Goal: Complete application form

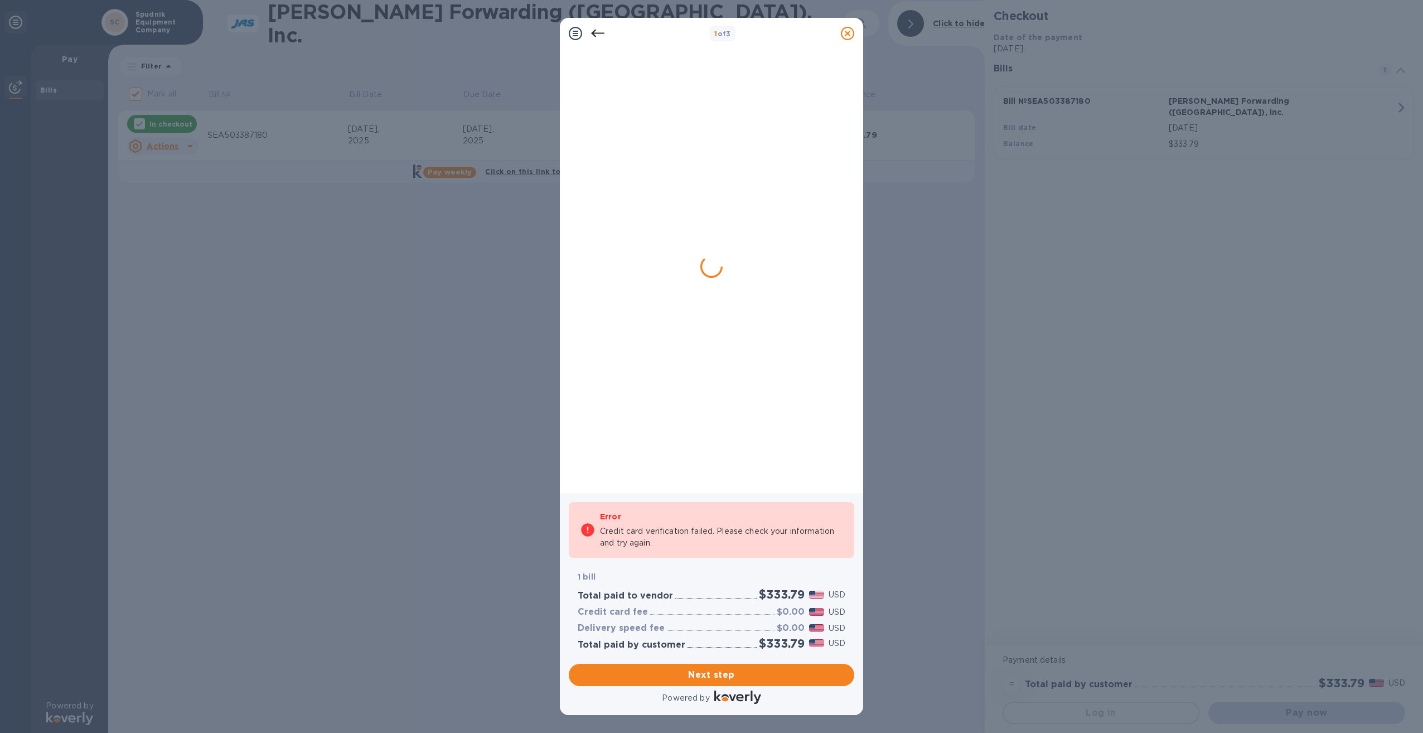
checkbox input "false"
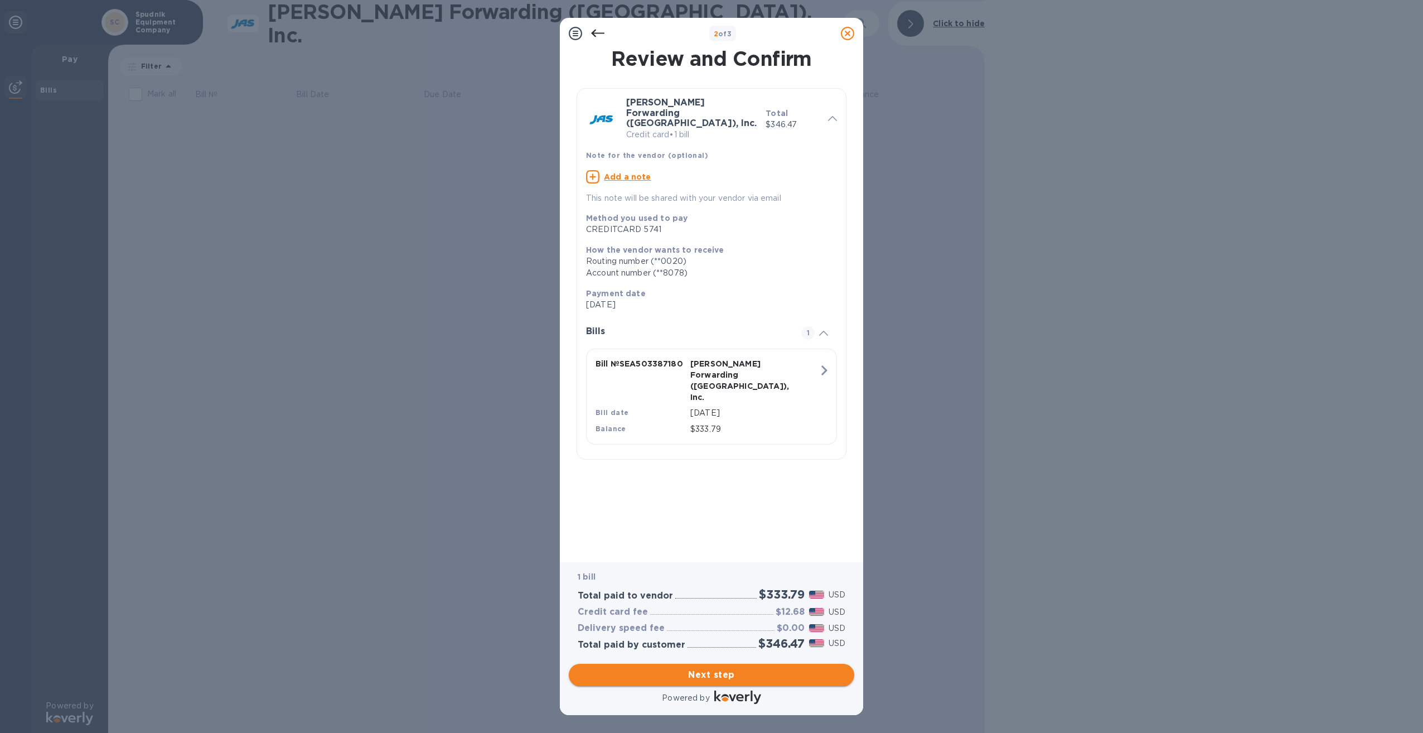
click at [697, 680] on span "Next step" at bounding box center [712, 674] width 268 height 13
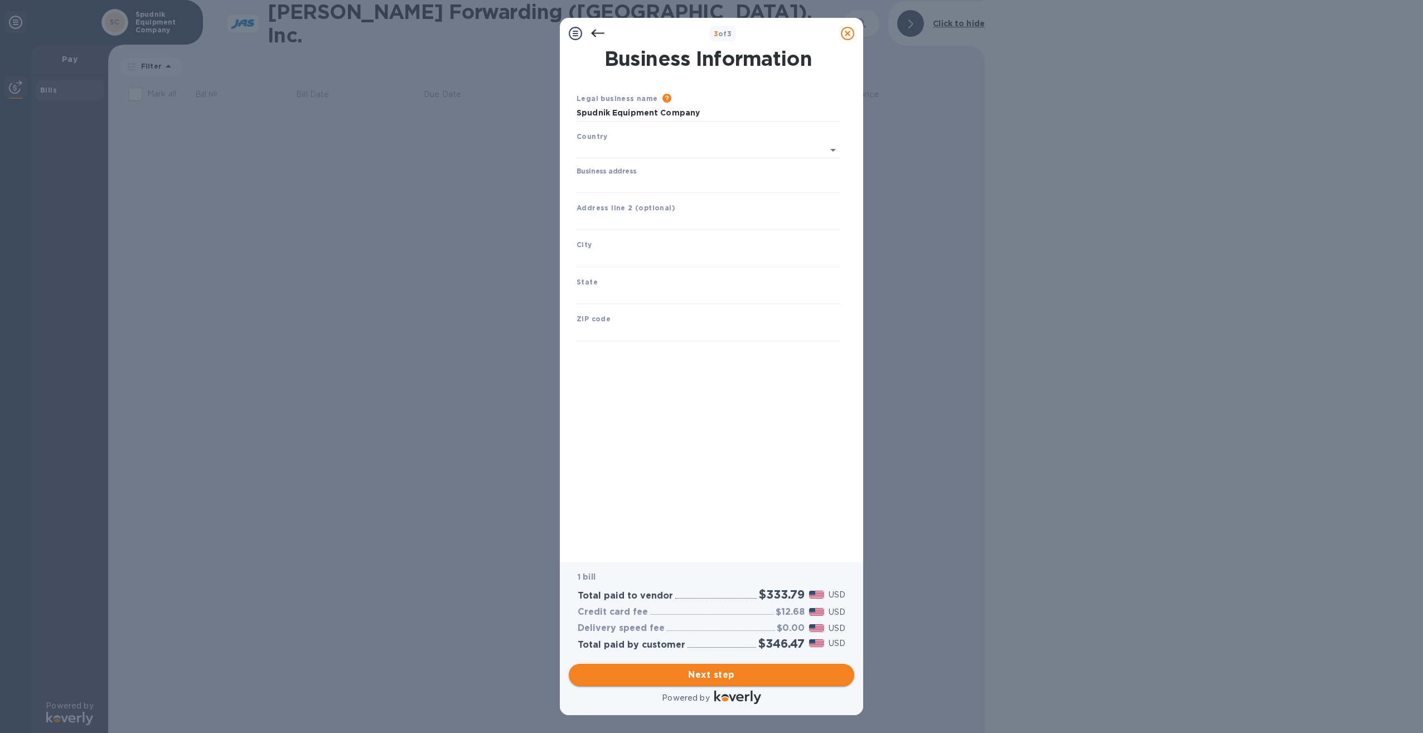
type input "[GEOGRAPHIC_DATA]"
click at [613, 185] on input "Business address" at bounding box center [707, 182] width 263 height 17
type input "2"
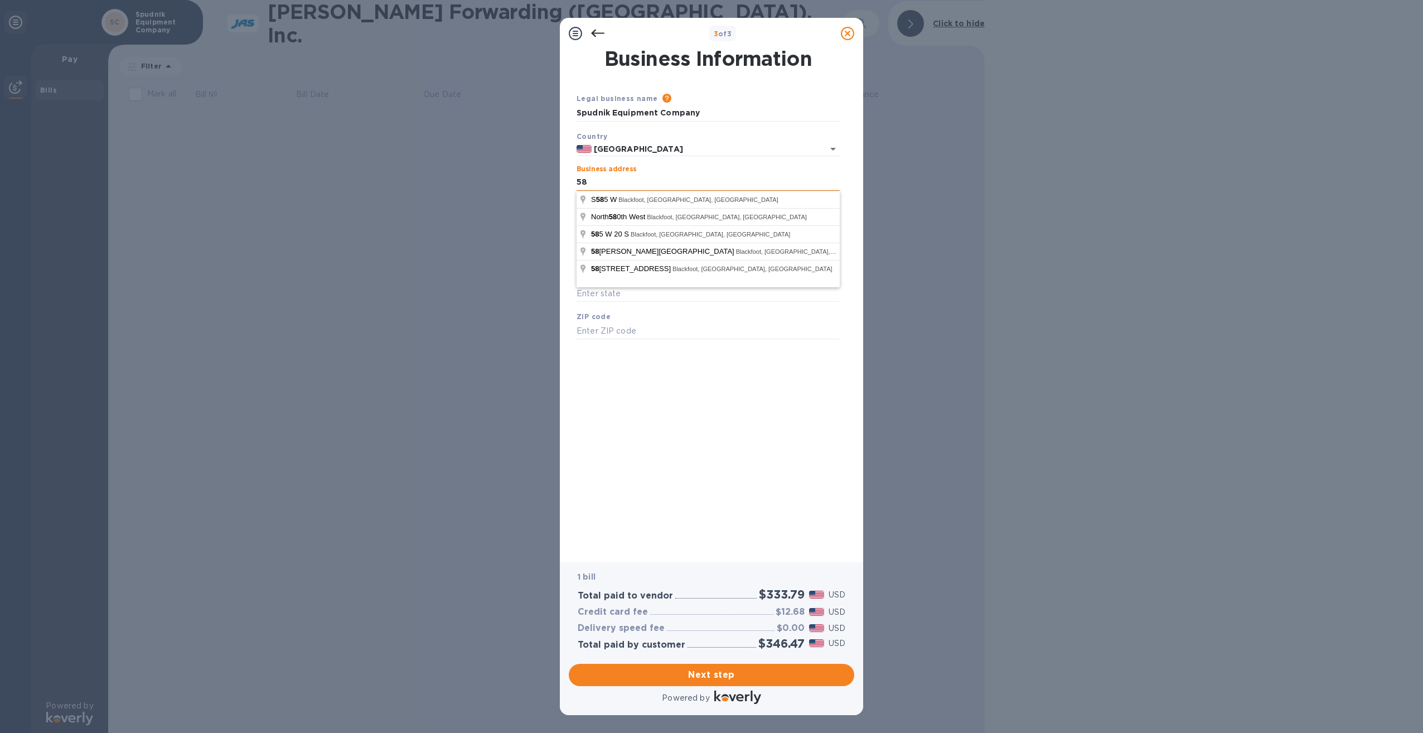
type input "584 W 100 N"
type input "Blackfoot"
type input "ID"
type input "83221"
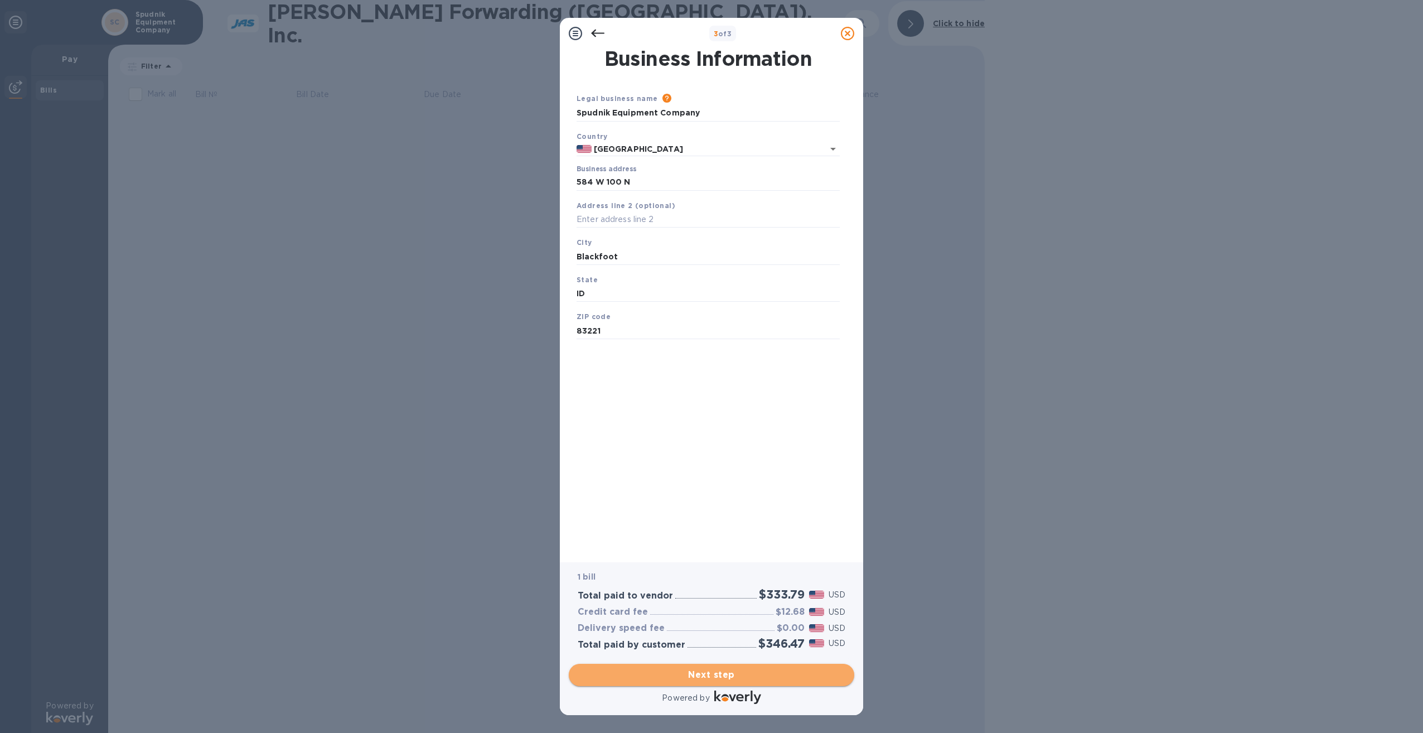
click at [725, 672] on span "Next step" at bounding box center [712, 674] width 268 height 13
click at [666, 282] on div "City [GEOGRAPHIC_DATA] is required field" at bounding box center [708, 258] width 272 height 52
click at [642, 255] on input "Blackfoot" at bounding box center [707, 256] width 263 height 17
click at [705, 669] on span "Next step" at bounding box center [712, 674] width 268 height 13
click at [665, 393] on div "Business Information Legal business name Please provide the legal name that app…" at bounding box center [711, 297] width 274 height 497
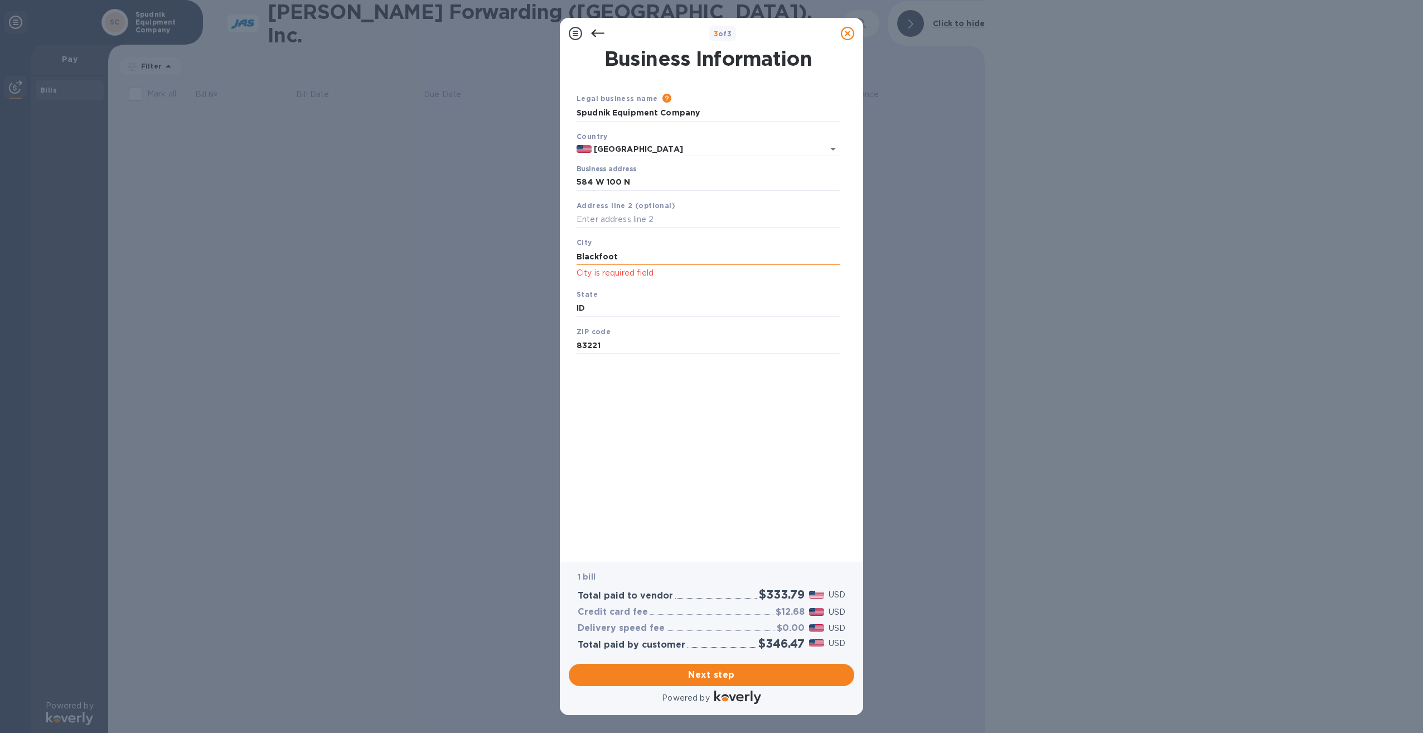
click at [640, 253] on input "Blackfoot" at bounding box center [707, 256] width 263 height 17
type input "Blackfoot"
drag, startPoint x: 622, startPoint y: 299, endPoint x: 622, endPoint y: 293, distance: 5.6
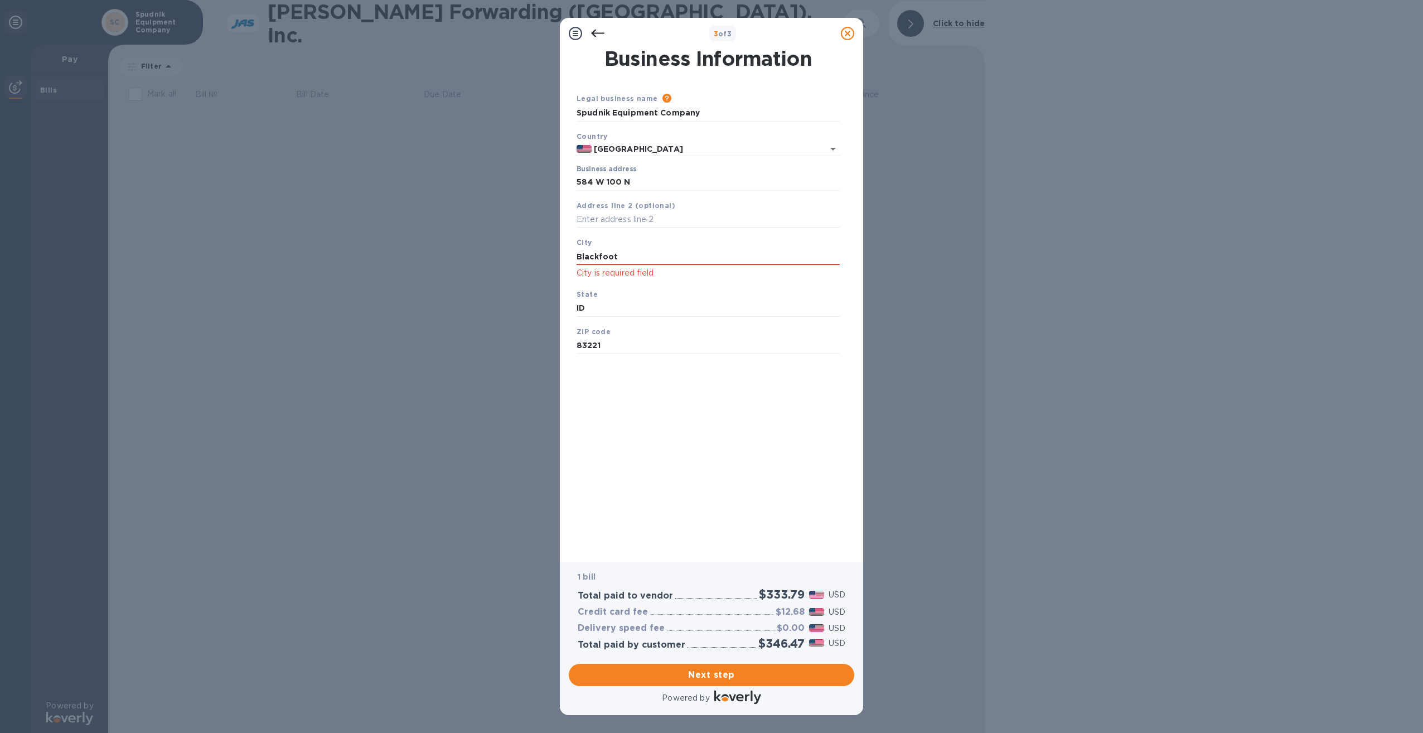
click at [622, 294] on div "State [US_STATE]" at bounding box center [708, 302] width 272 height 37
click at [707, 678] on span "Next step" at bounding box center [712, 674] width 268 height 13
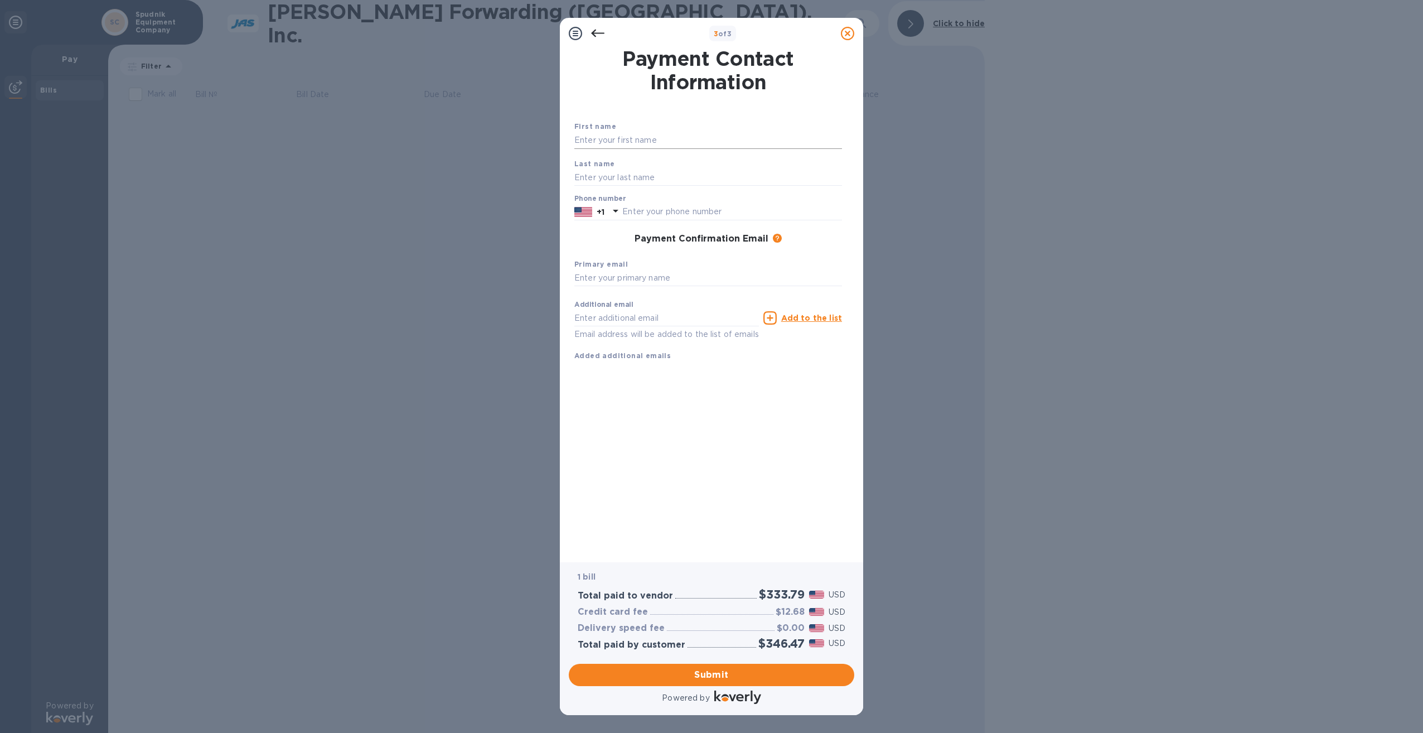
click at [628, 142] on input "text" at bounding box center [708, 140] width 268 height 17
type input "[PERSON_NAME]"
type input "2082395726"
click at [639, 275] on input "text" at bounding box center [708, 278] width 268 height 17
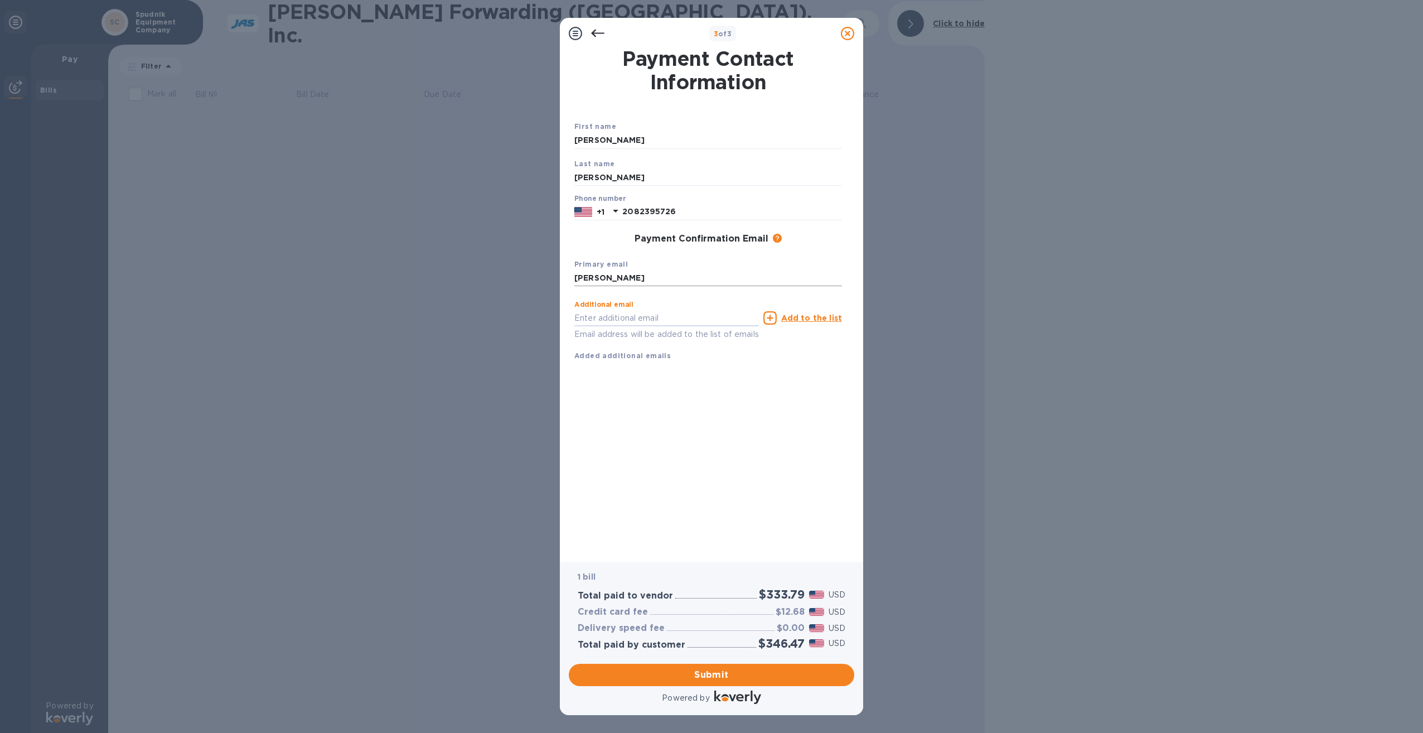
click at [639, 275] on input "[PERSON_NAME]" at bounding box center [708, 278] width 268 height 17
type input "[PERSON_NAME][EMAIL_ADDRESS][PERSON_NAME][DOMAIN_NAME]"
click at [709, 674] on span "Submit" at bounding box center [712, 674] width 268 height 13
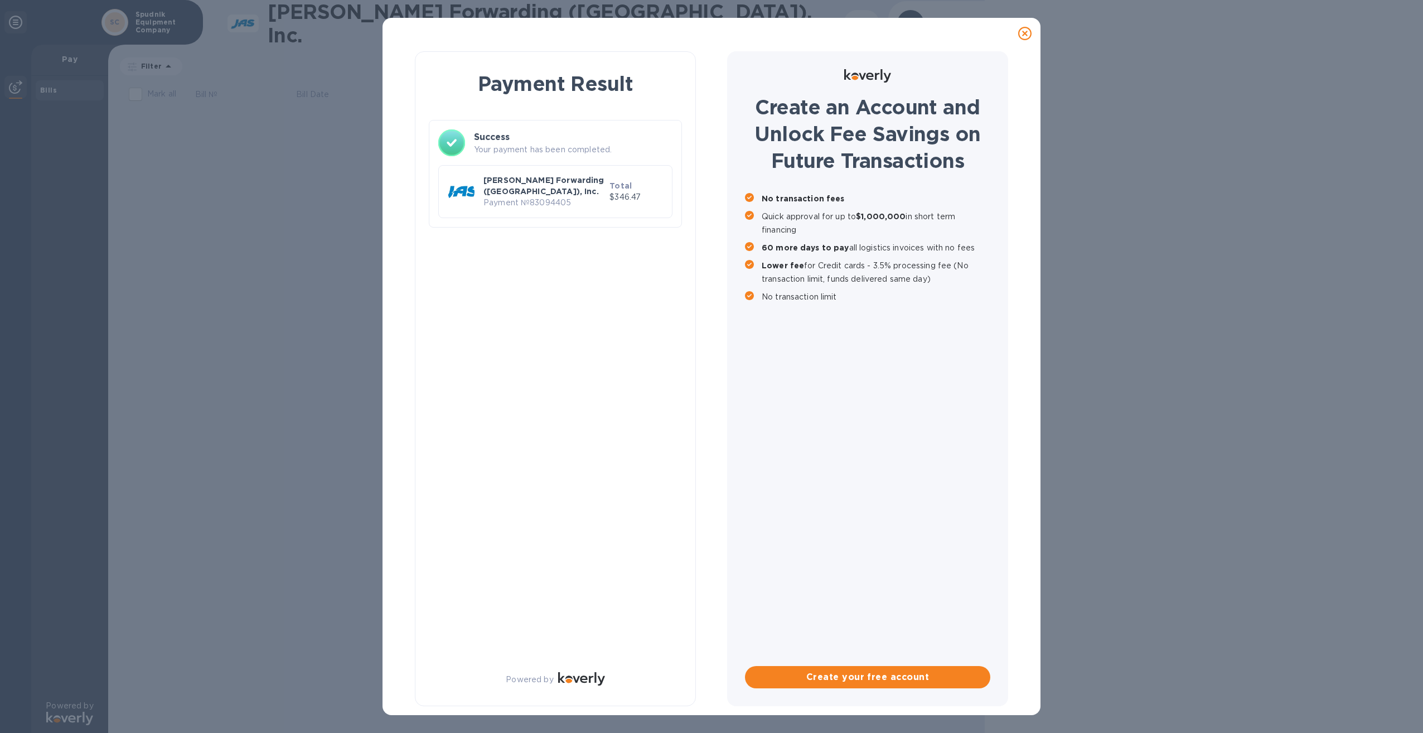
click at [1016, 37] on div at bounding box center [1025, 33] width 22 height 22
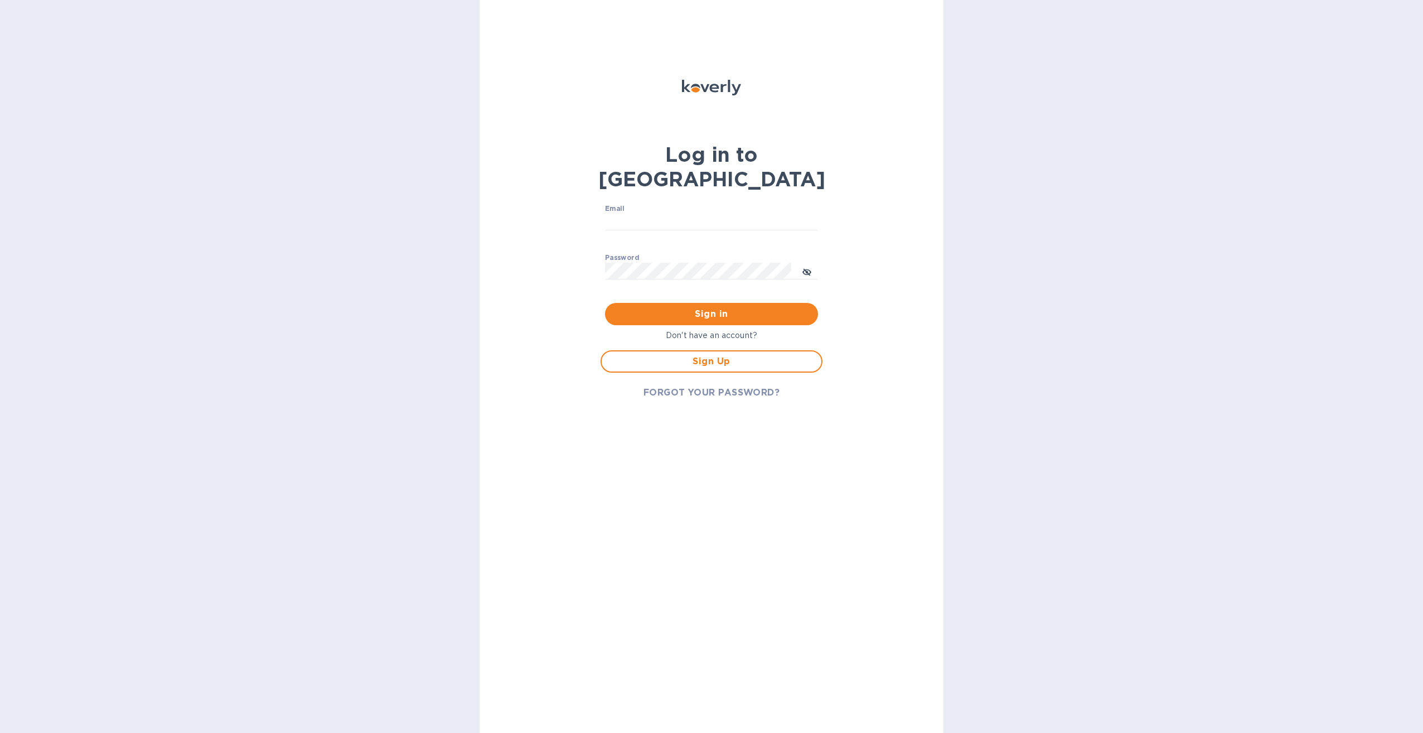
type input "[PERSON_NAME][EMAIL_ADDRESS][PERSON_NAME][DOMAIN_NAME]"
click at [735, 298] on div "Sign in" at bounding box center [711, 313] width 222 height 31
click at [733, 303] on button "Sign in" at bounding box center [711, 314] width 213 height 22
